Goal: Information Seeking & Learning: Learn about a topic

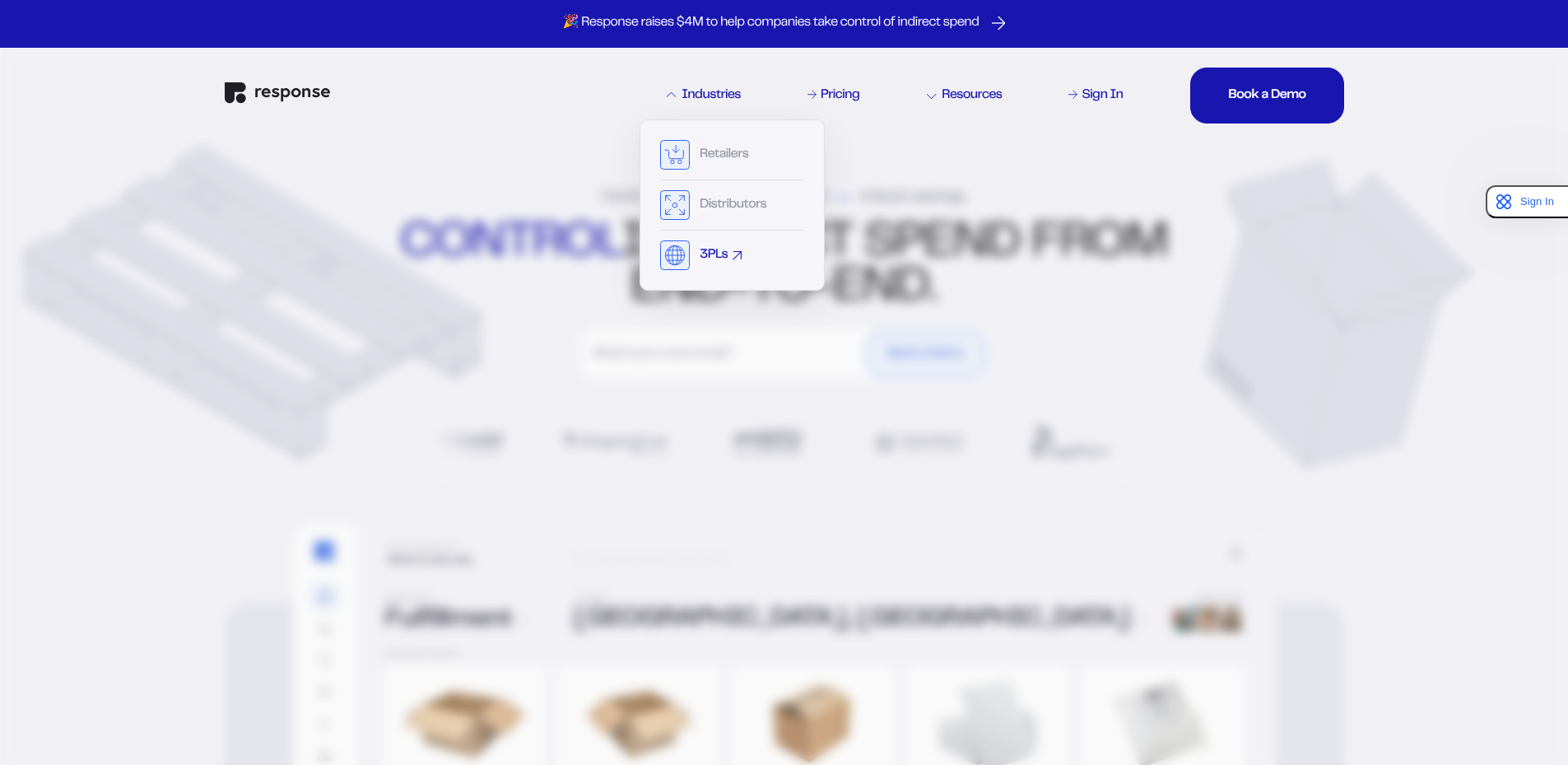
click at [727, 259] on div "3PLs" at bounding box center [714, 256] width 28 height 14
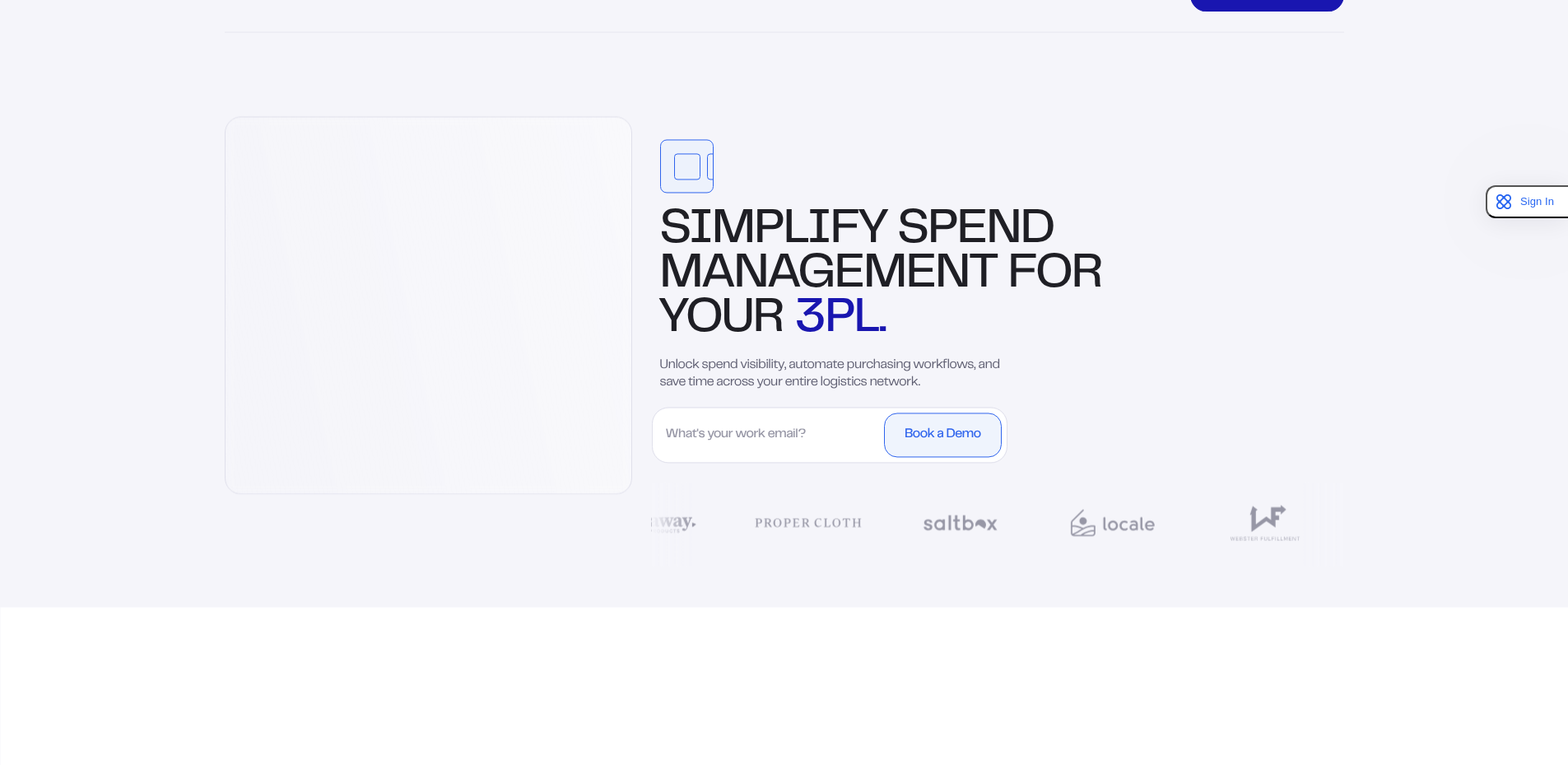
scroll to position [165, 0]
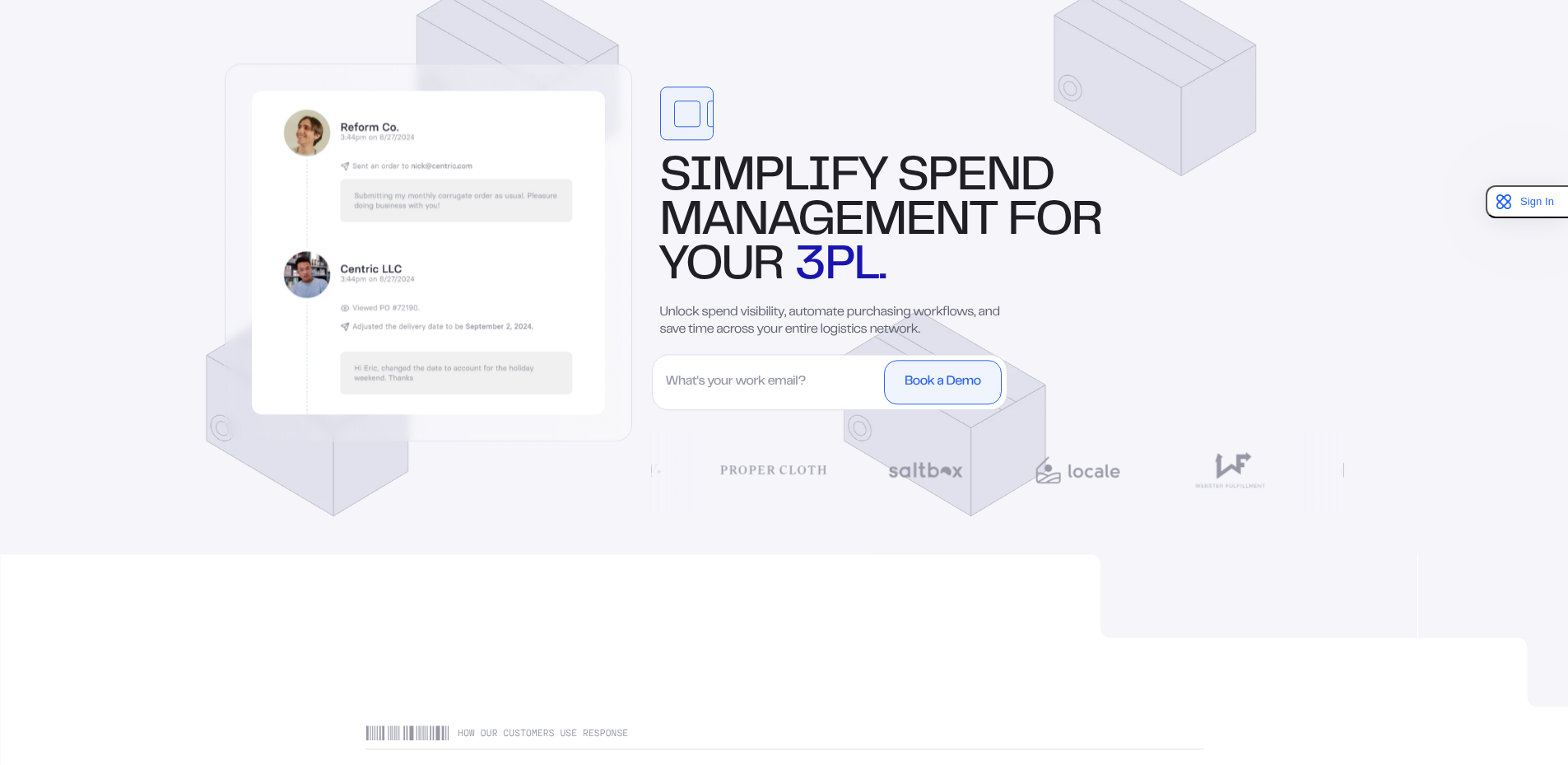
click at [728, 201] on span "management" at bounding box center [829, 222] width 338 height 42
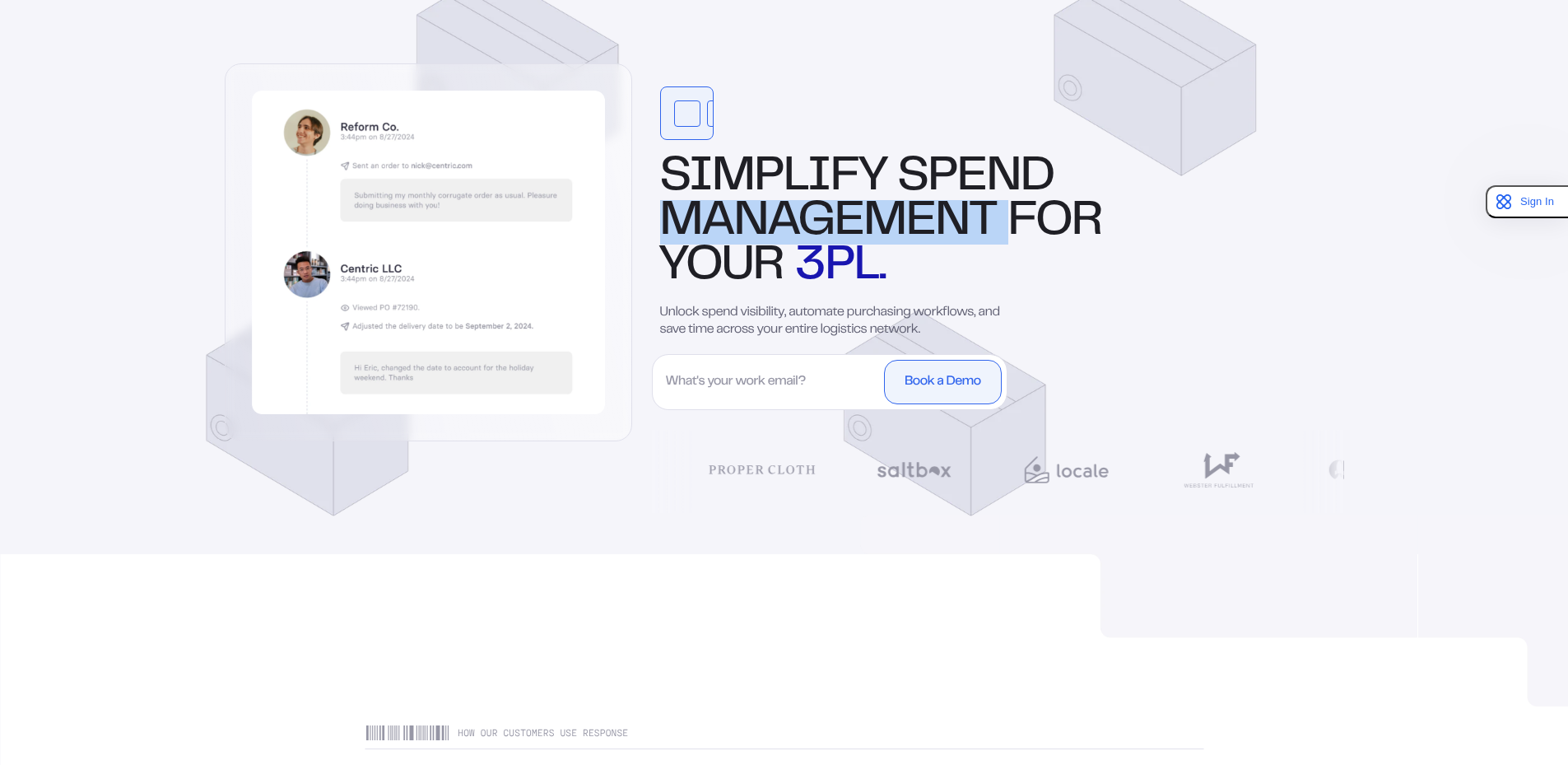
click at [728, 201] on span "management" at bounding box center [829, 222] width 338 height 42
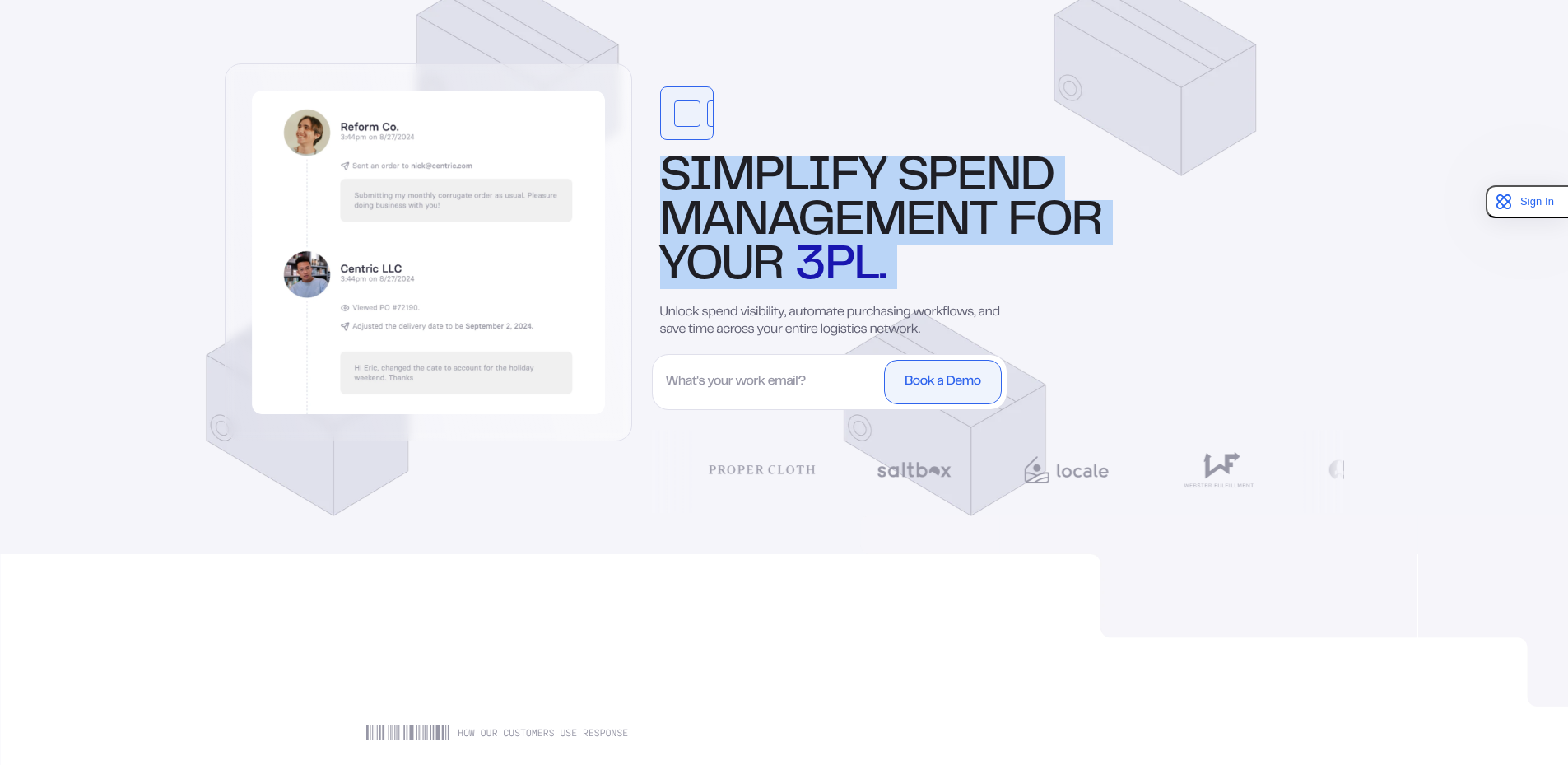
click at [728, 201] on span "management" at bounding box center [829, 222] width 338 height 42
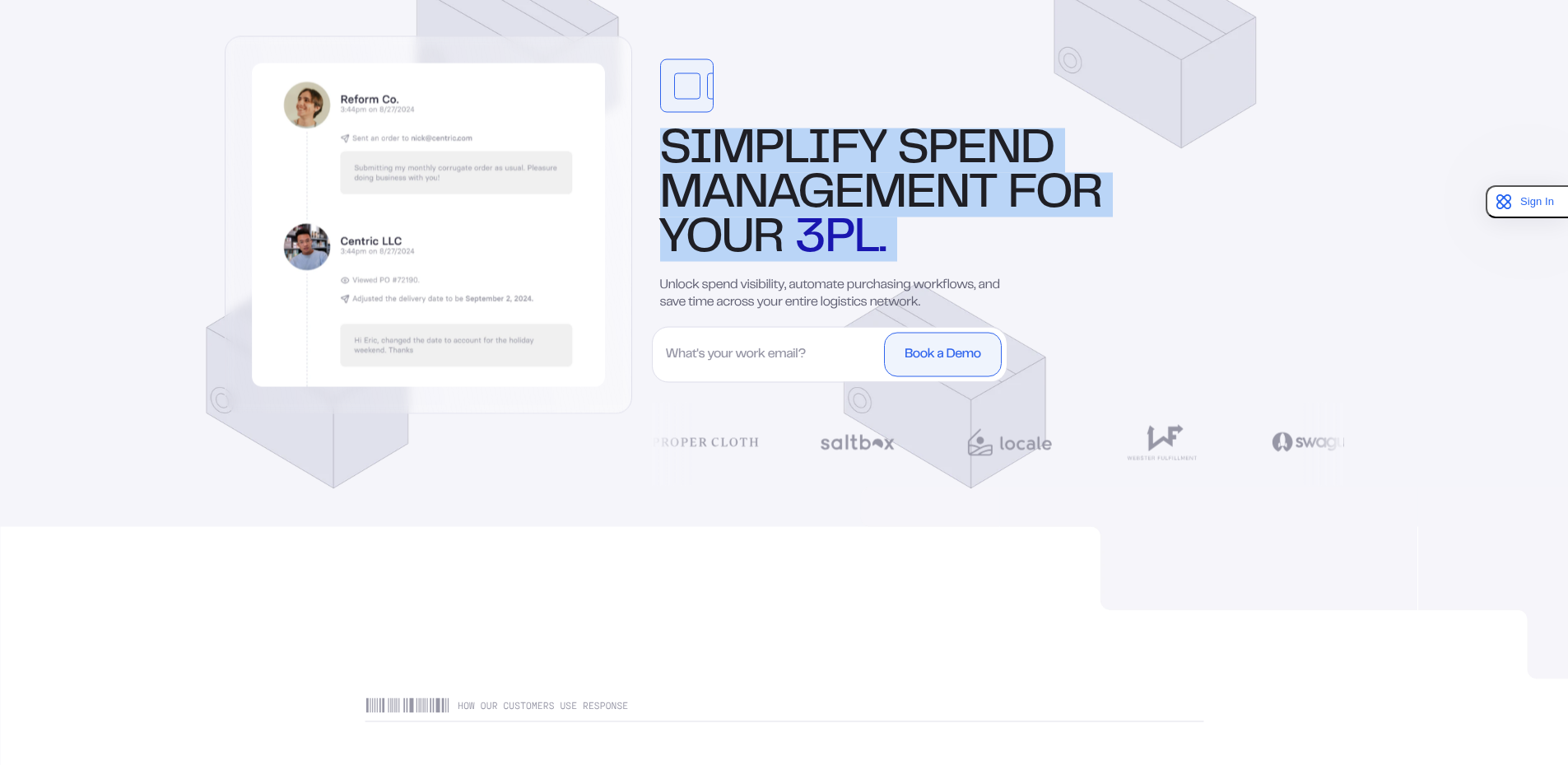
scroll to position [411, 0]
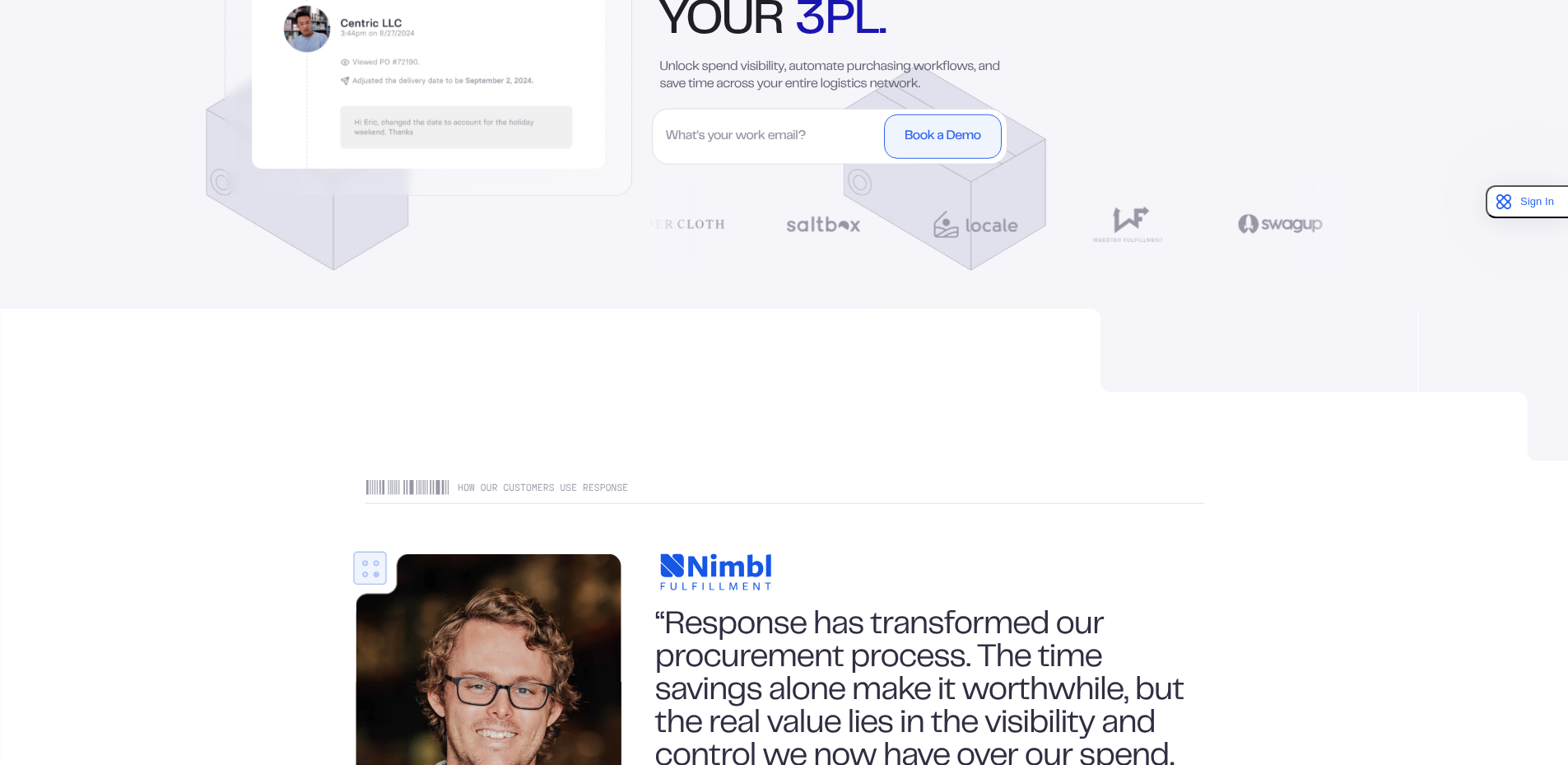
click at [744, 69] on p "Unlock spend visibility, automate purchasing workflows, and save time across yo…" at bounding box center [843, 76] width 366 height 35
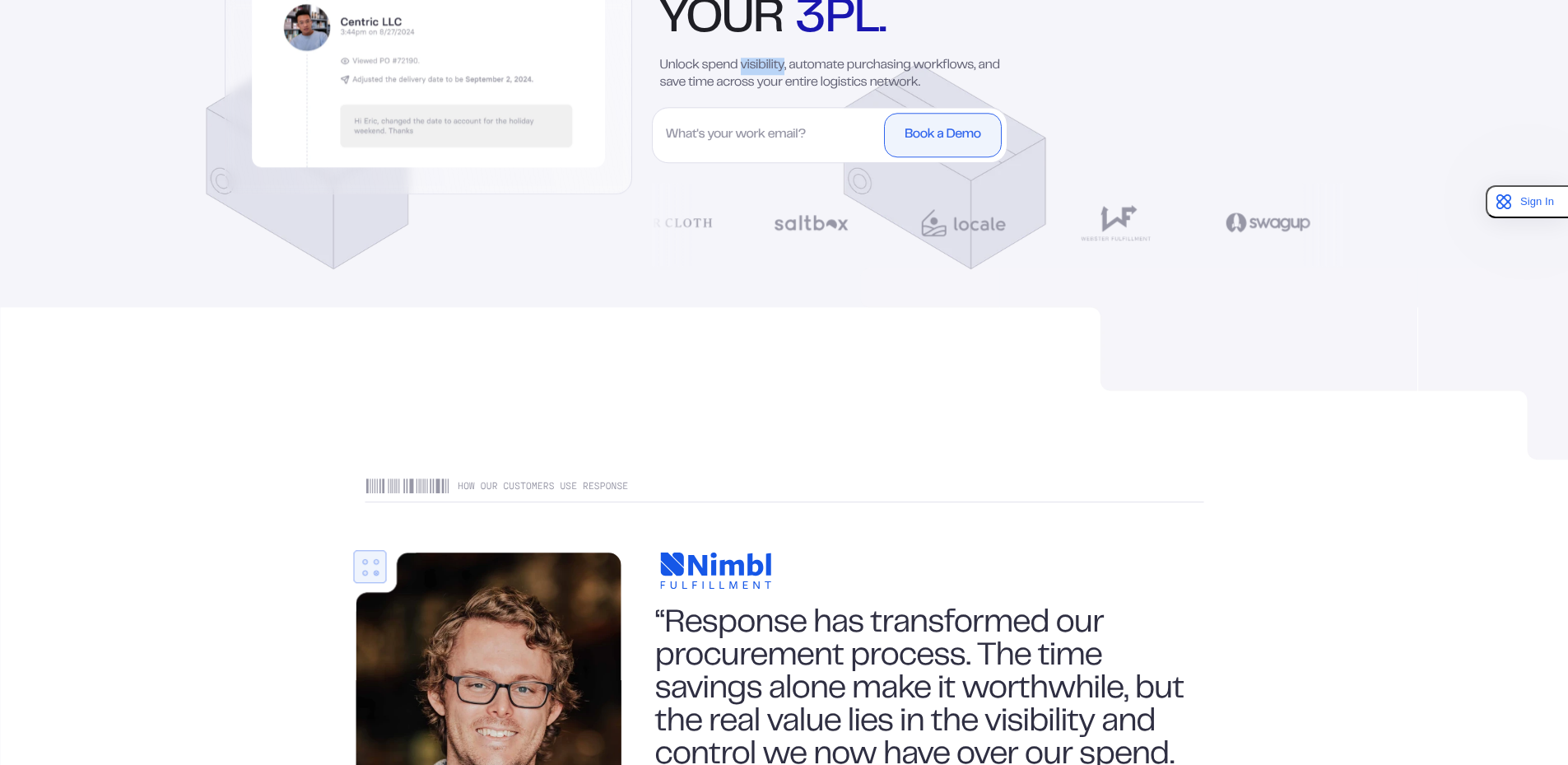
click at [744, 69] on p "Unlock spend visibility, automate purchasing workflows, and save time across yo…" at bounding box center [843, 75] width 366 height 35
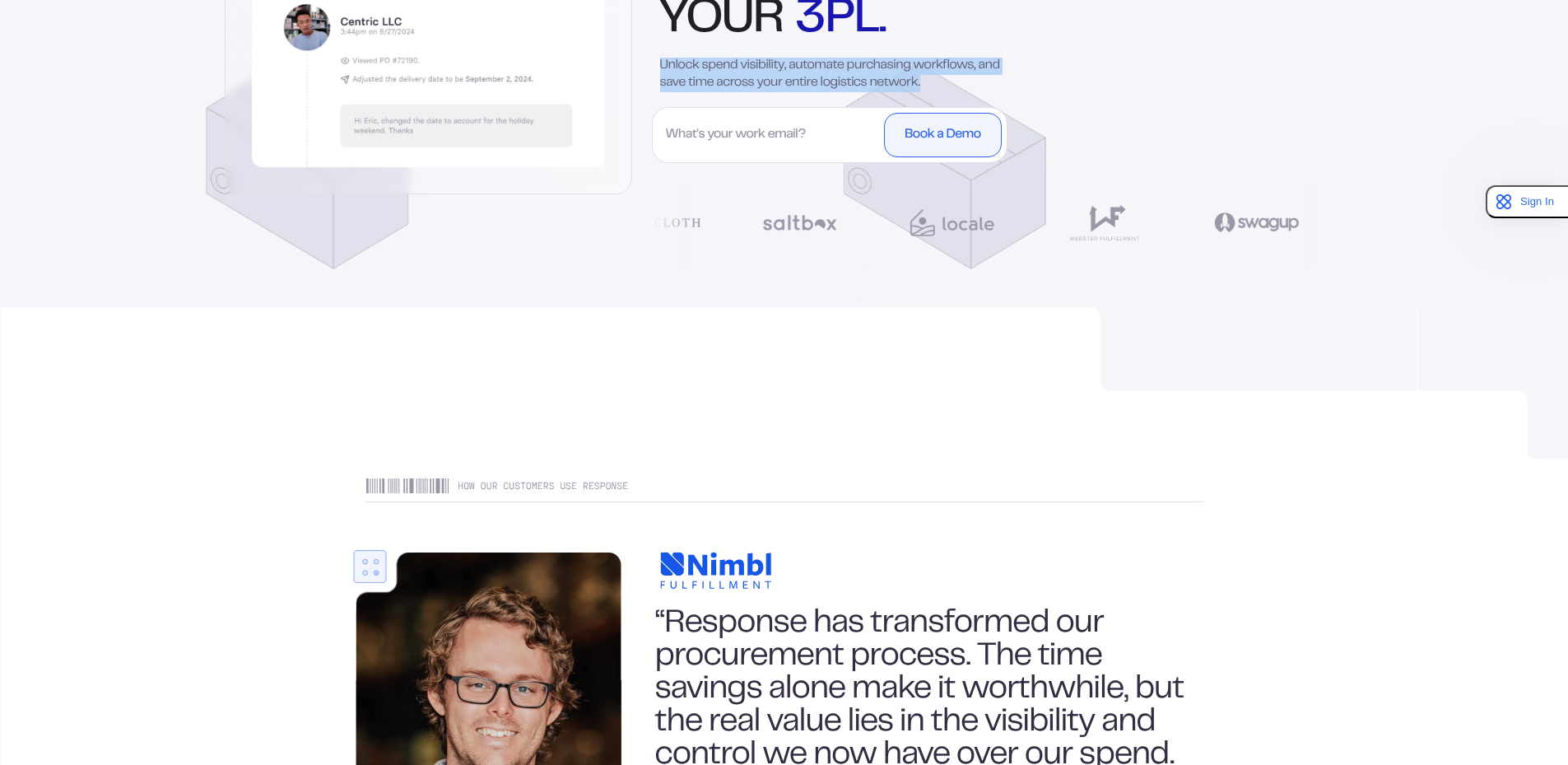
click at [744, 69] on p "Unlock spend visibility, automate purchasing workflows, and save time across yo…" at bounding box center [843, 75] width 366 height 35
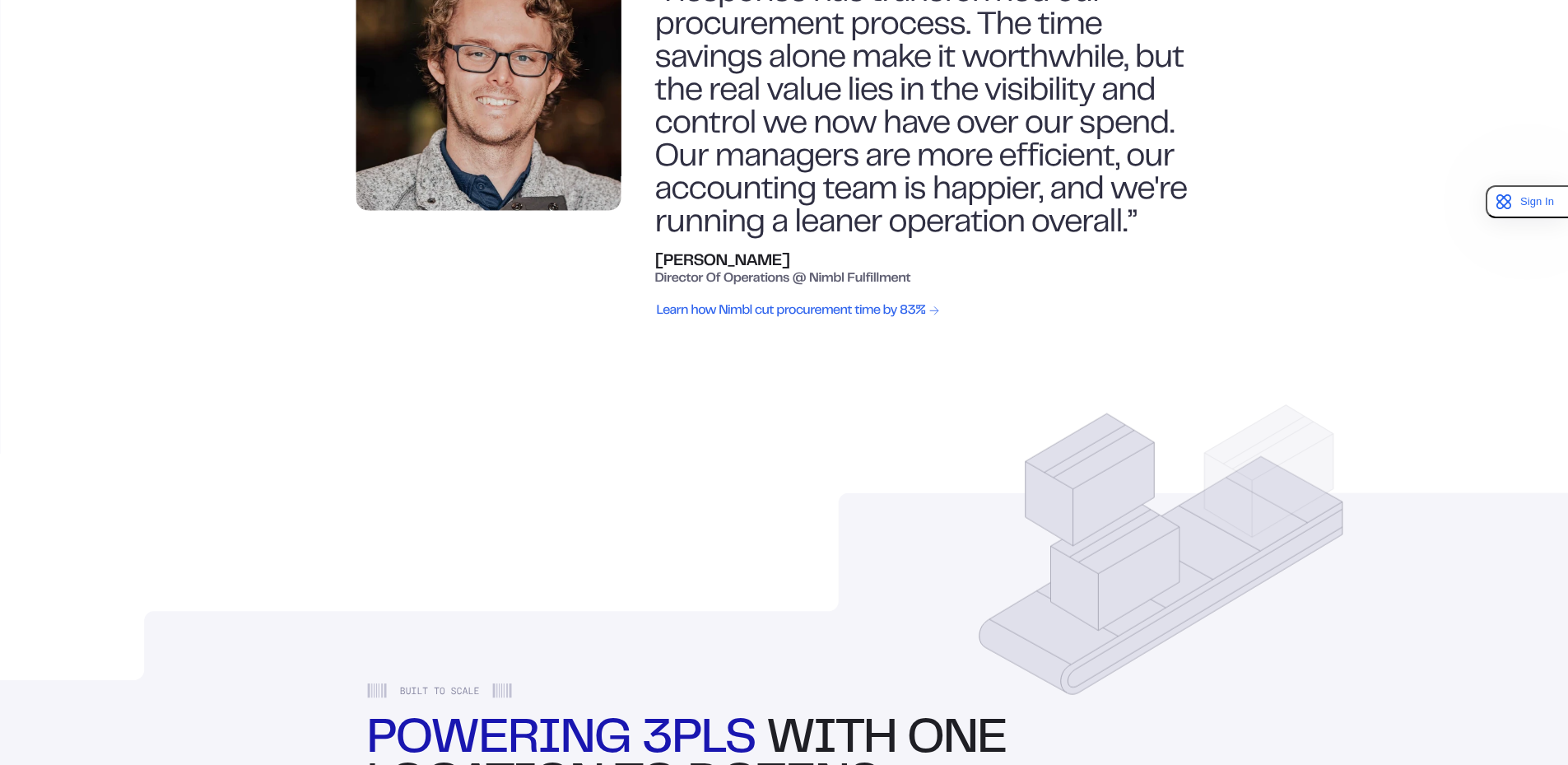
scroll to position [906, 0]
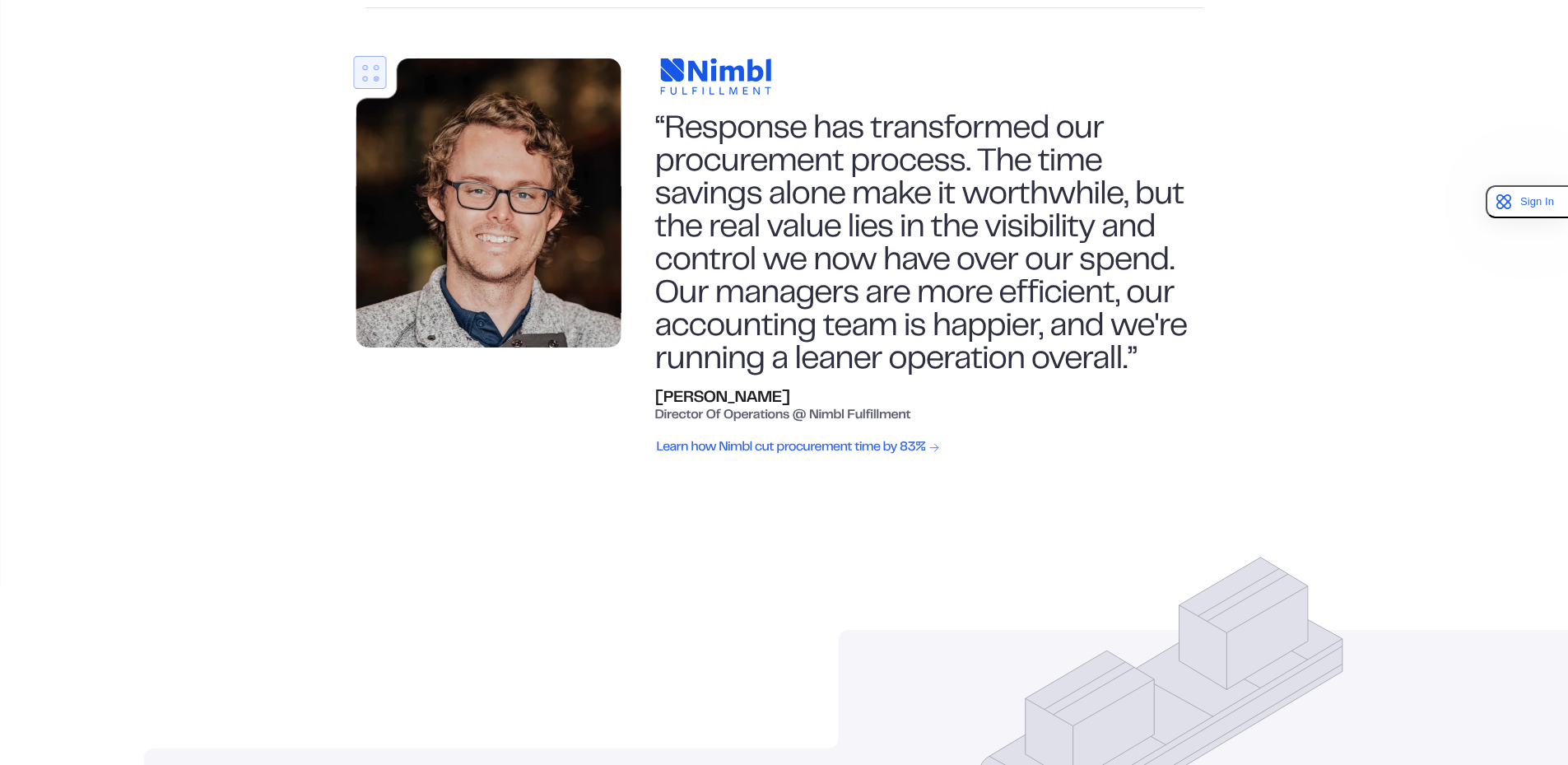
click at [794, 226] on div "“Response has transformed our procurement process. The time savings alone make …" at bounding box center [935, 245] width 559 height 264
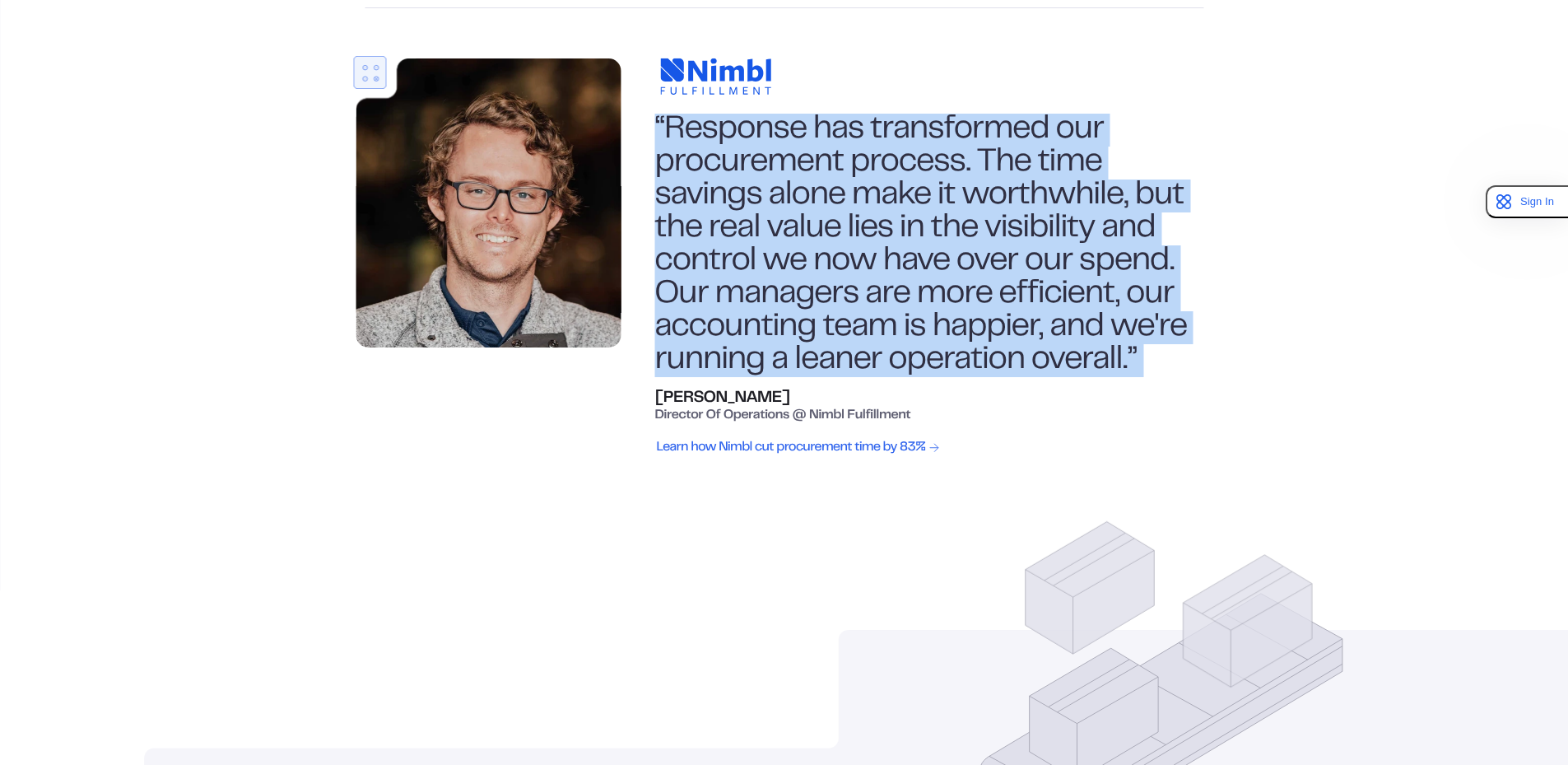
click at [794, 226] on div "“Response has transformed our procurement process. The time savings alone make …" at bounding box center [935, 245] width 559 height 264
click at [789, 249] on div "“Response has transformed our procurement process. The time savings alone make …" at bounding box center [935, 245] width 559 height 264
click at [796, 258] on div "“Response has transformed our procurement process. The time savings alone make …" at bounding box center [935, 245] width 559 height 264
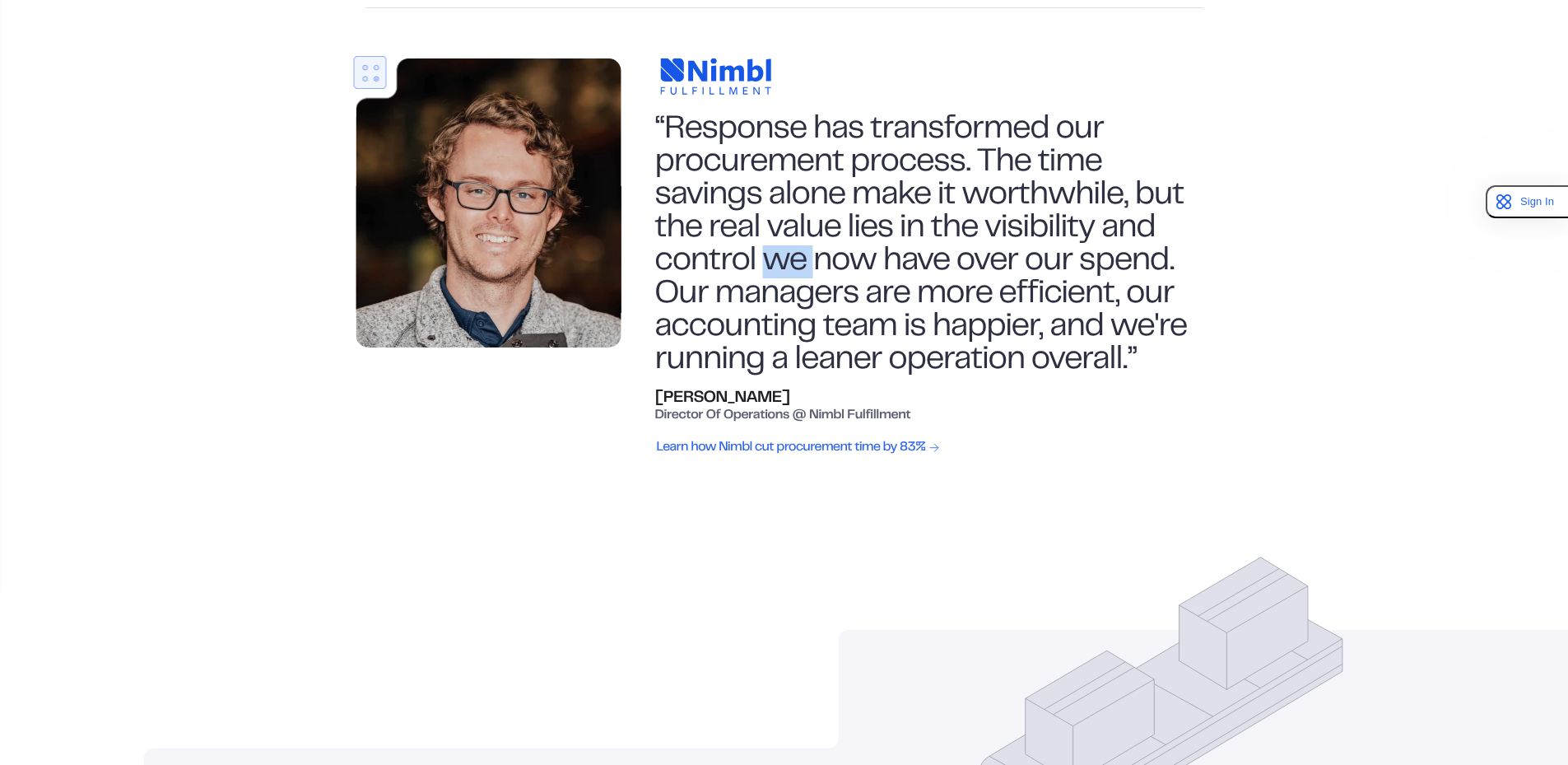
click at [796, 258] on div "“Response has transformed our procurement process. The time savings alone make …" at bounding box center [935, 245] width 559 height 264
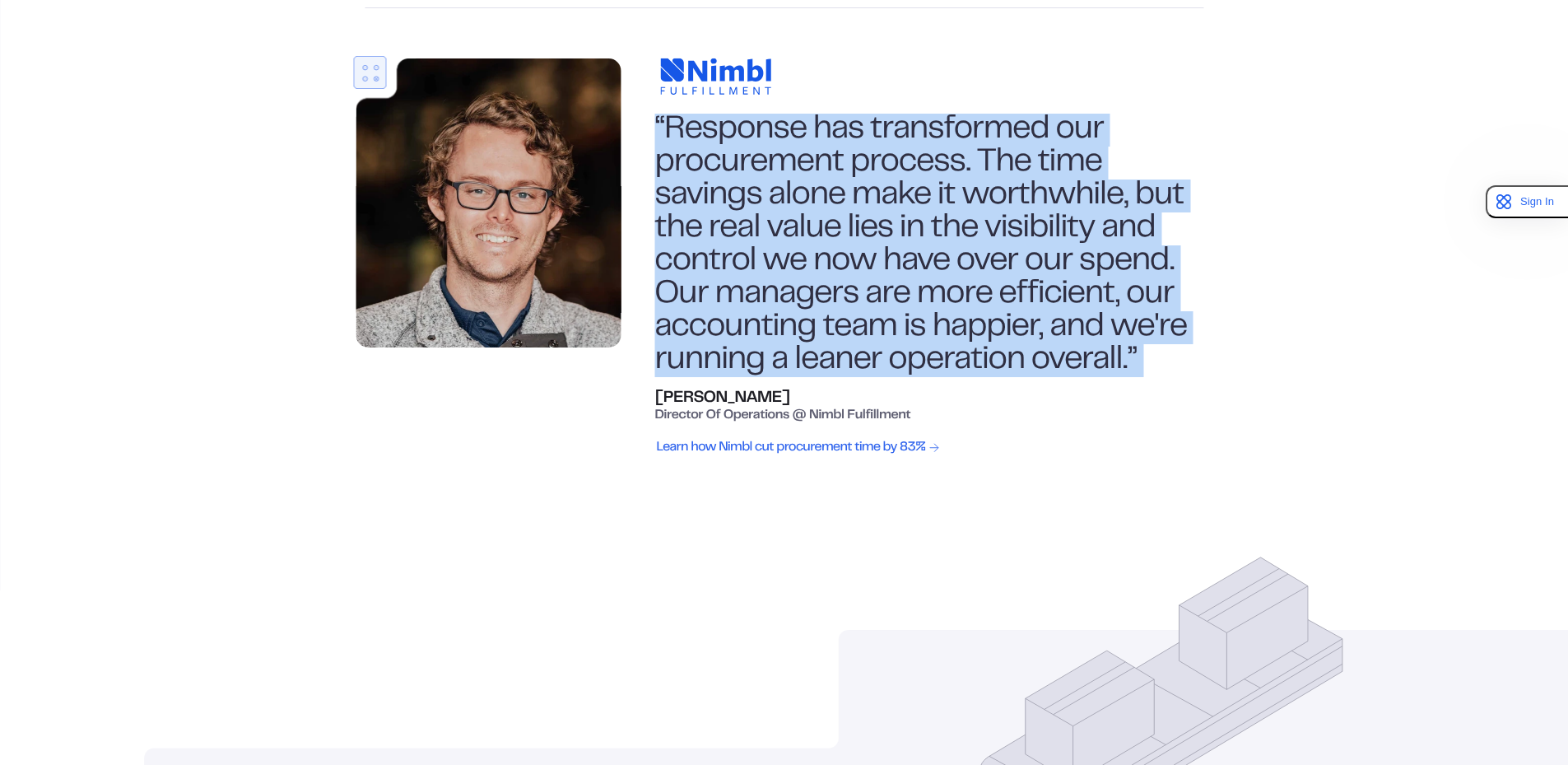
click at [796, 258] on div "“Response has transformed our procurement process. The time savings alone make …" at bounding box center [935, 245] width 559 height 264
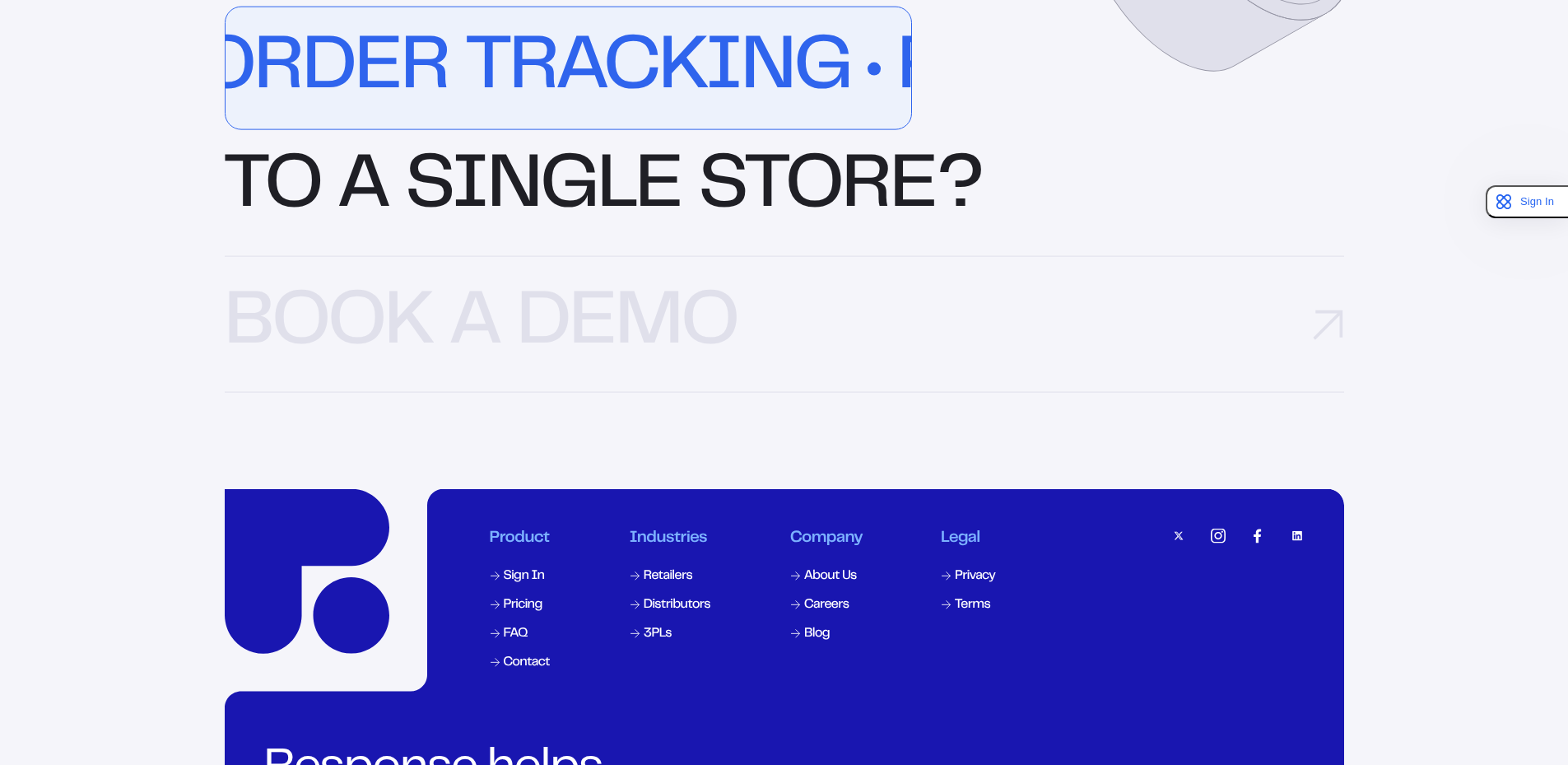
scroll to position [5344, 0]
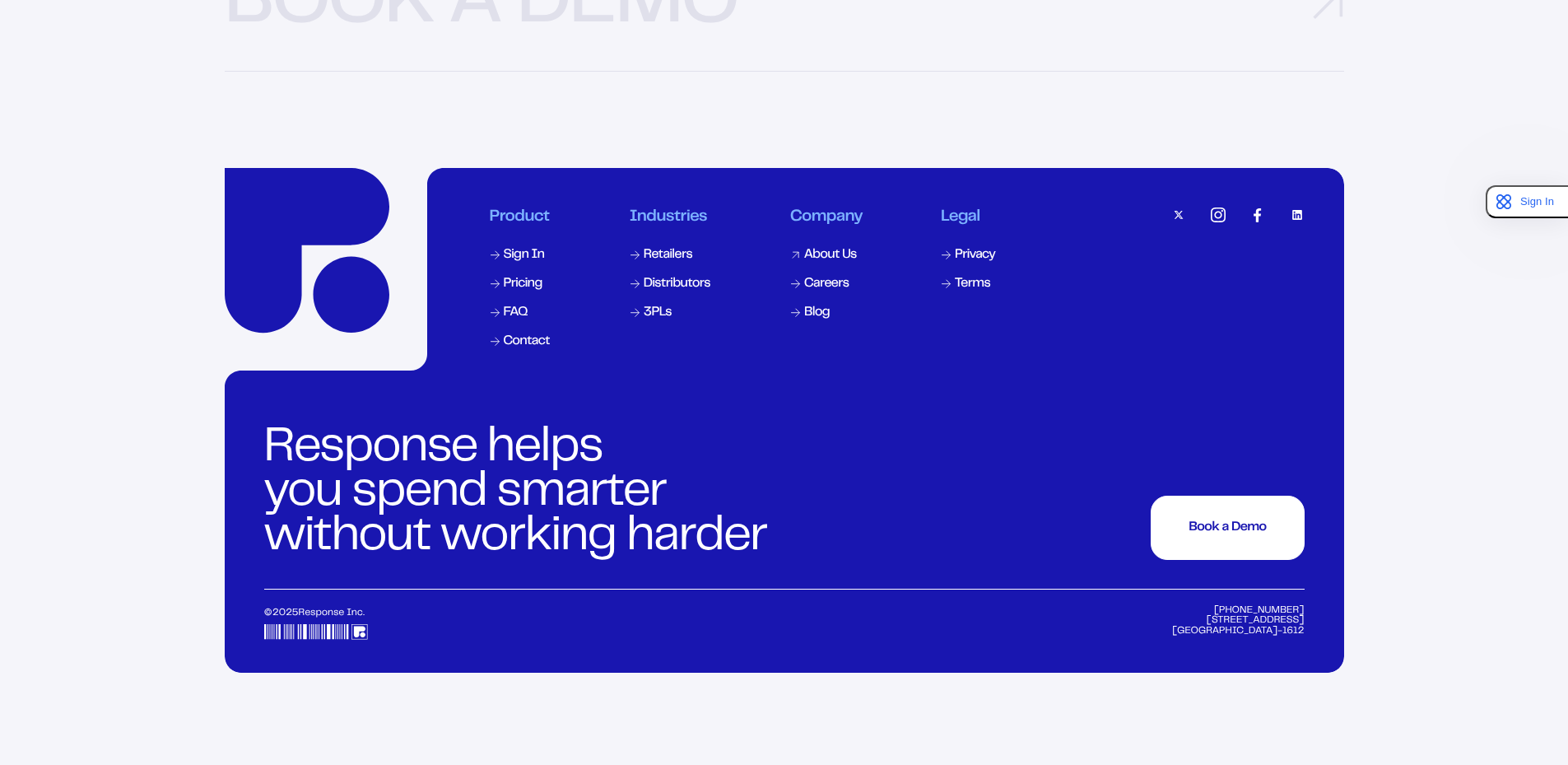
click at [816, 262] on div "About Us" at bounding box center [830, 256] width 53 height 14
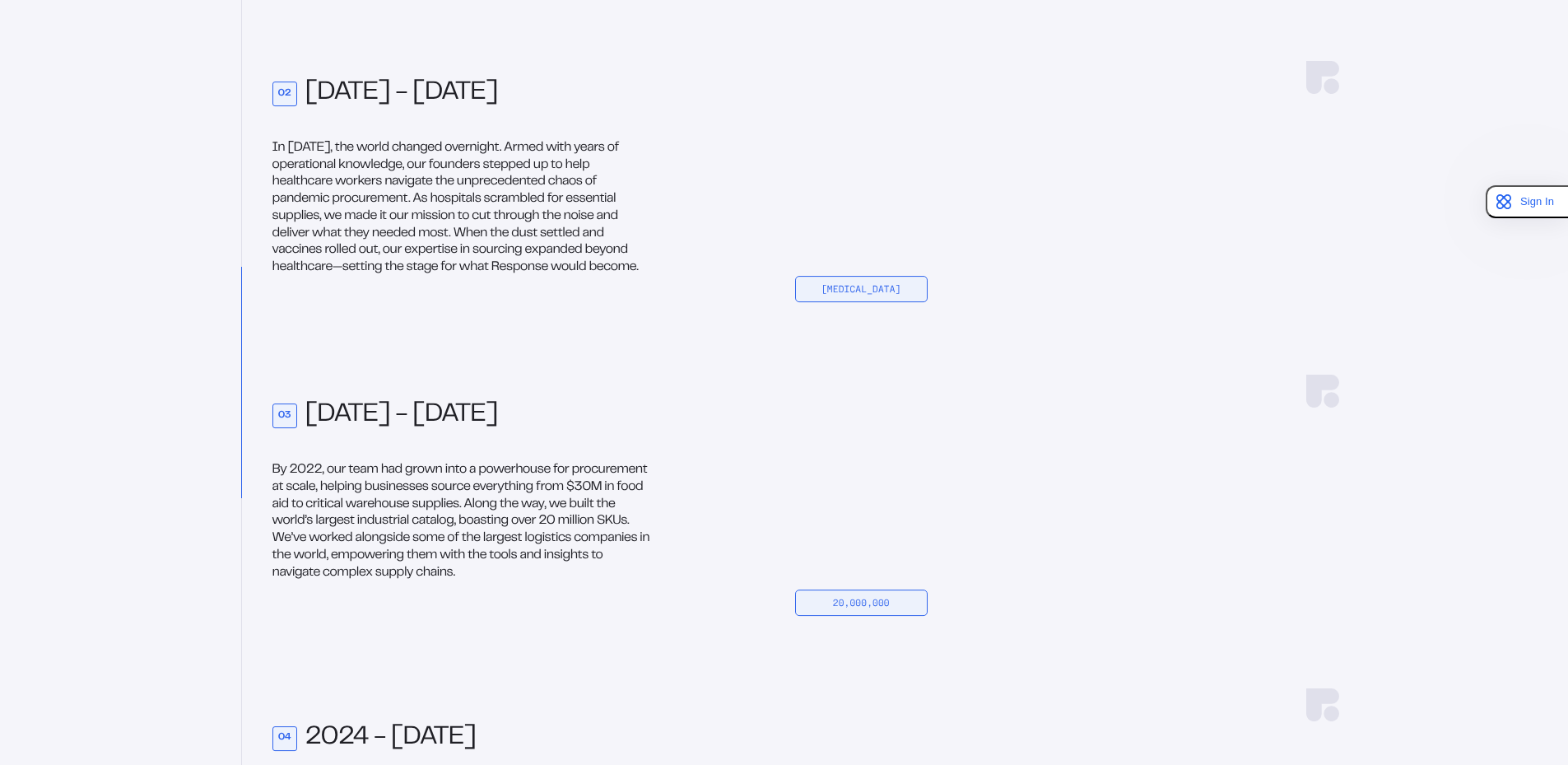
scroll to position [2224, 0]
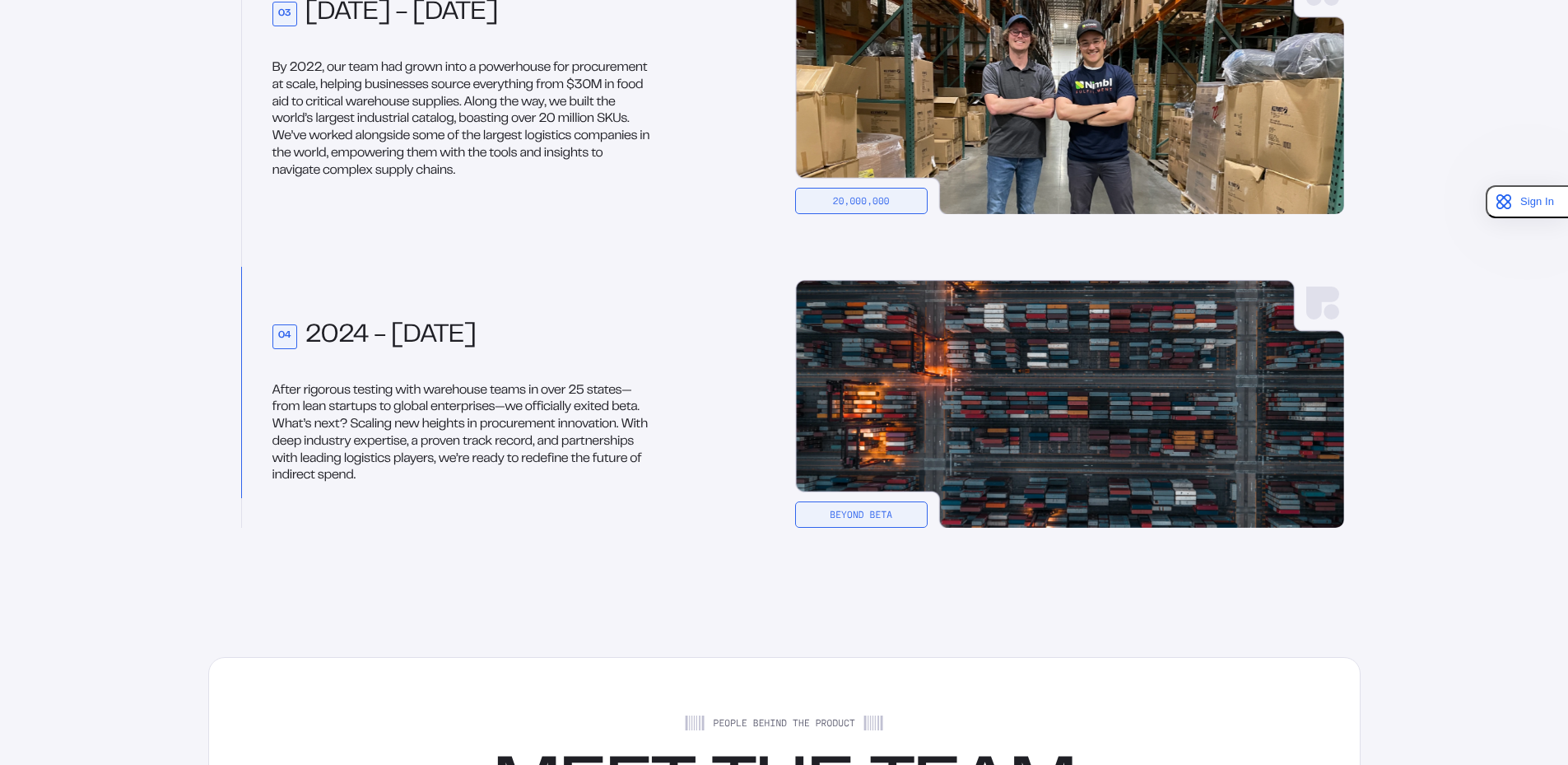
click at [285, 110] on p "By 2022, our team had grown into a powerhouse for procurement at scale, helping…" at bounding box center [462, 120] width 380 height 120
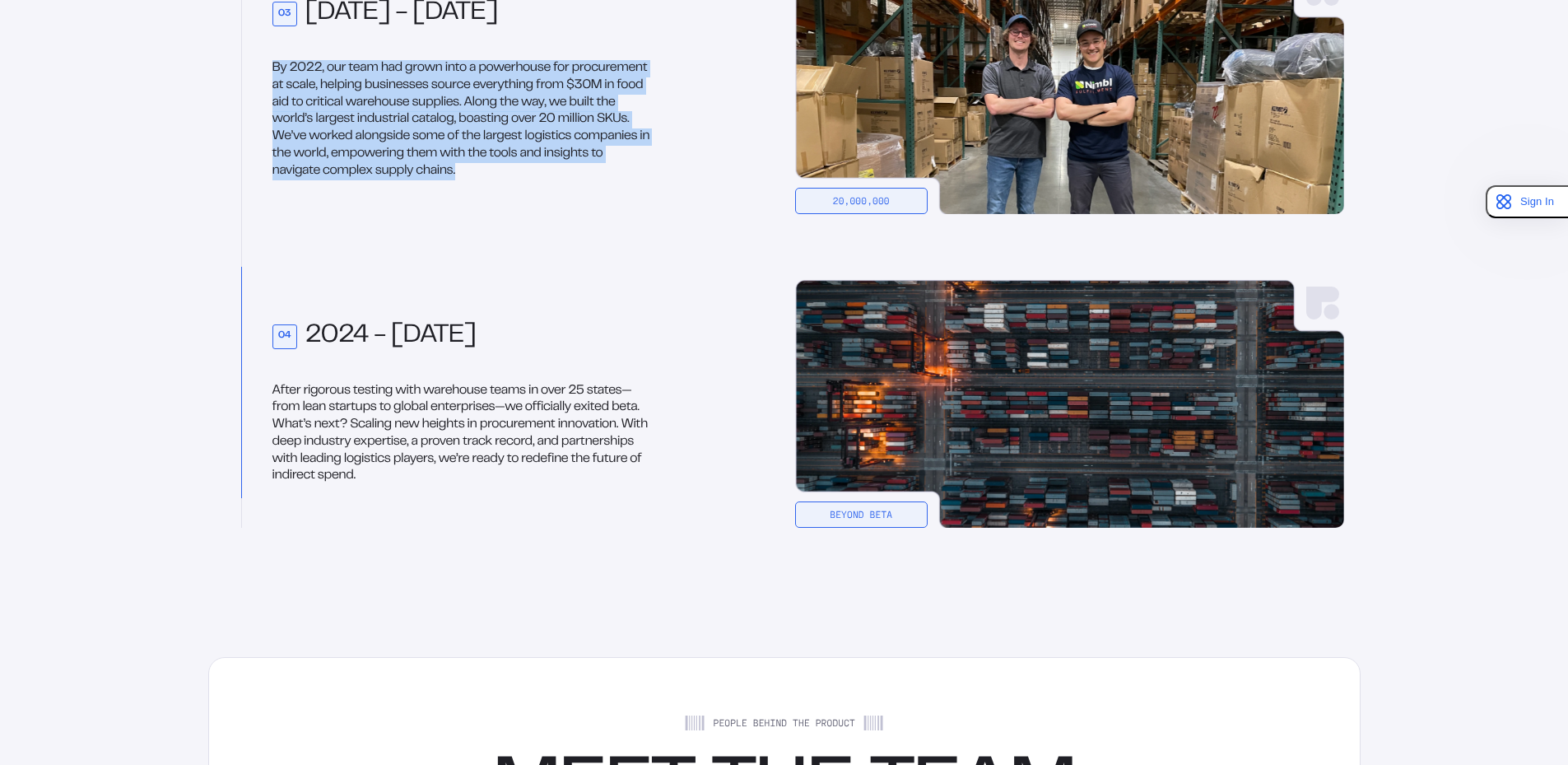
click at [285, 110] on p "By 2022, our team had grown into a powerhouse for procurement at scale, helping…" at bounding box center [462, 120] width 380 height 120
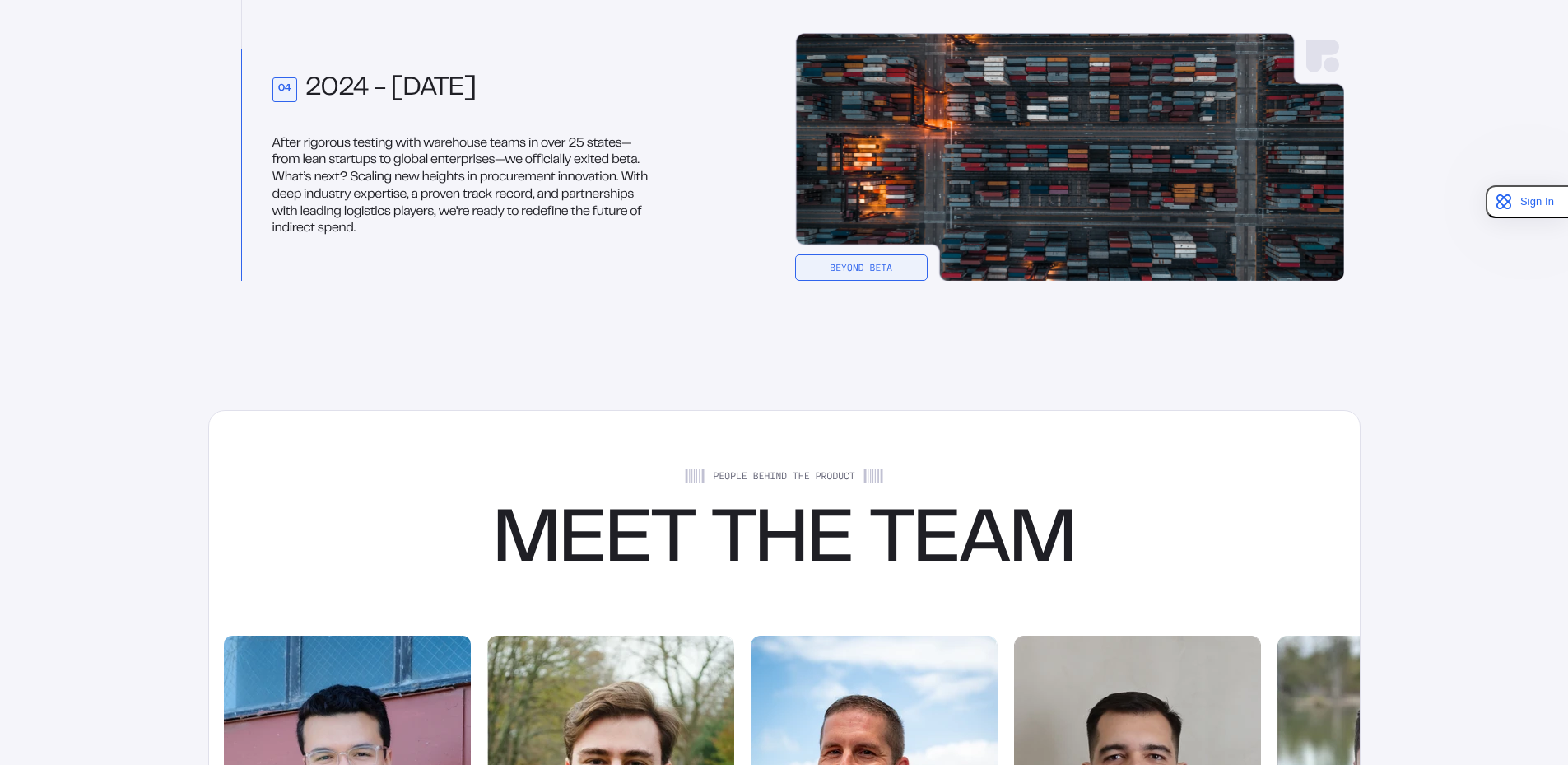
click at [294, 138] on p "After rigorous testing with warehouse teams in over 25 states—from lean startup…" at bounding box center [462, 187] width 380 height 103
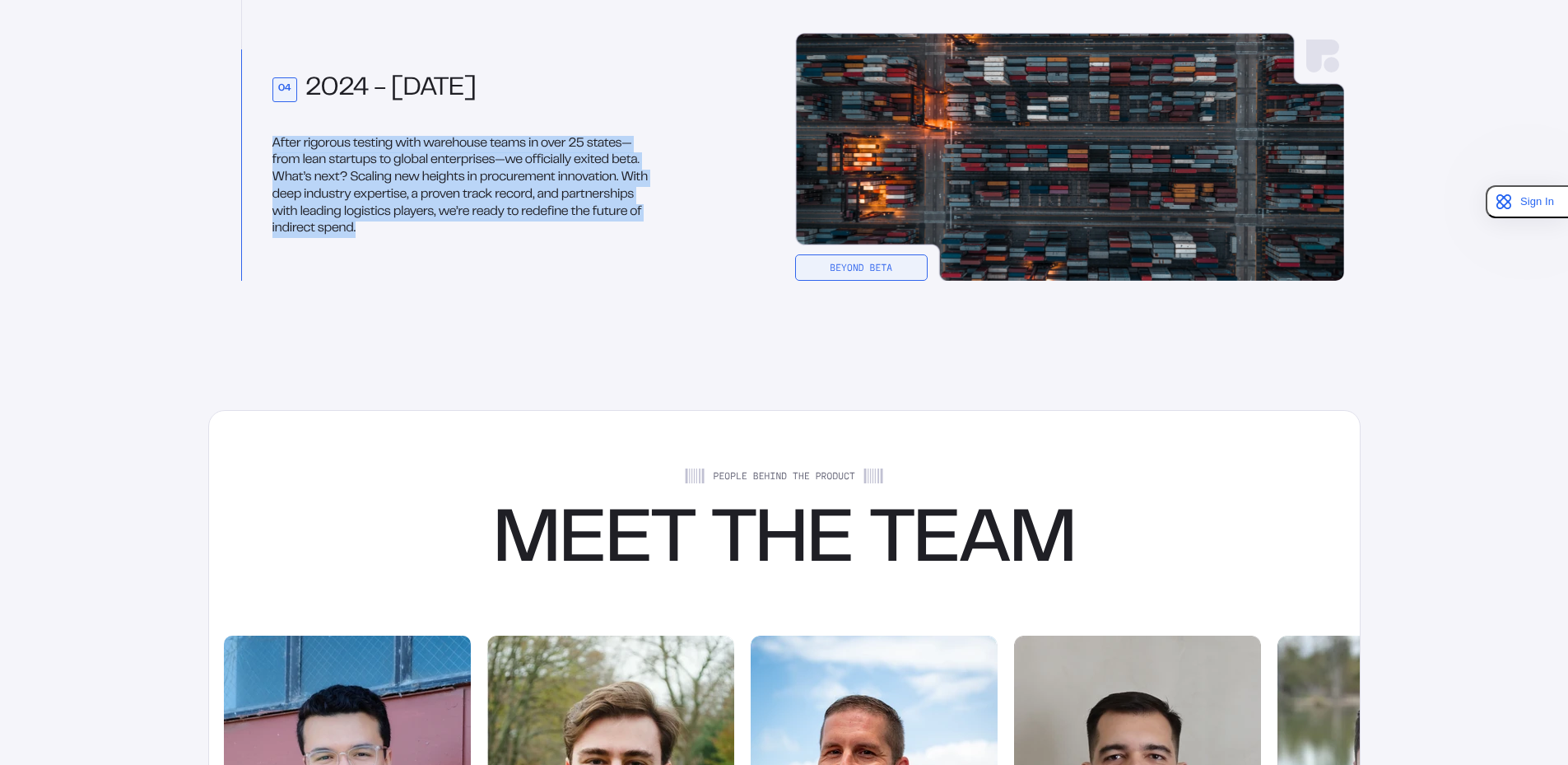
click at [294, 138] on p "After rigorous testing with warehouse teams in over 25 states—from lean startup…" at bounding box center [462, 187] width 380 height 103
